Goal: Task Accomplishment & Management: Manage account settings

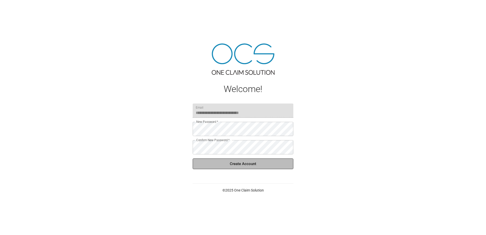
click at [274, 163] on button "Create Account" at bounding box center [243, 163] width 101 height 11
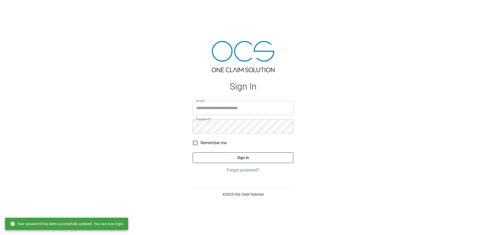
type input "**********"
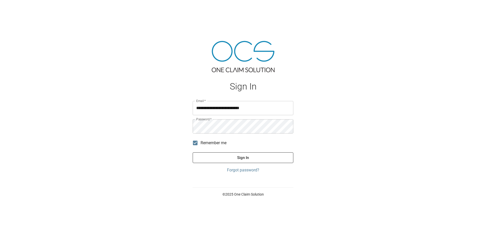
click at [211, 158] on button "Sign In" at bounding box center [243, 157] width 101 height 11
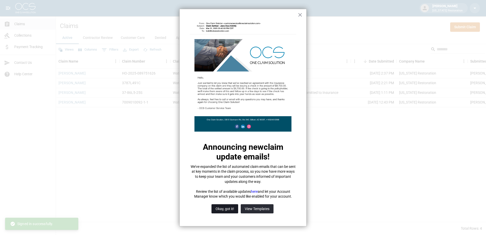
click at [228, 207] on button "Okay, got it!" at bounding box center [224, 208] width 27 height 9
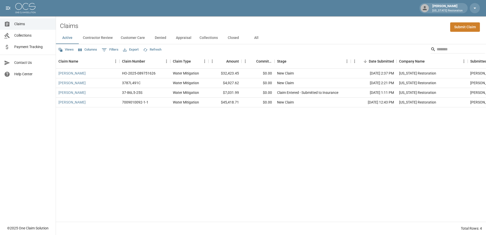
click at [409, 196] on div "[PERSON_NAME] HO-2025-089751626 Water Mitigation $32,423.45 $0.00 New Claim [DA…" at bounding box center [293, 145] width 475 height 153
click at [466, 136] on div "[PERSON_NAME] HO-2025-089751626 Water Mitigation $32,423.45 $0.00 New Claim [DA…" at bounding box center [293, 145] width 475 height 153
click at [368, 178] on div "[PERSON_NAME] HO-2025-089751626 Water Mitigation $32,423.45 $0.00 New Claim [DA…" at bounding box center [293, 145] width 475 height 153
